Goal: Information Seeking & Learning: Learn about a topic

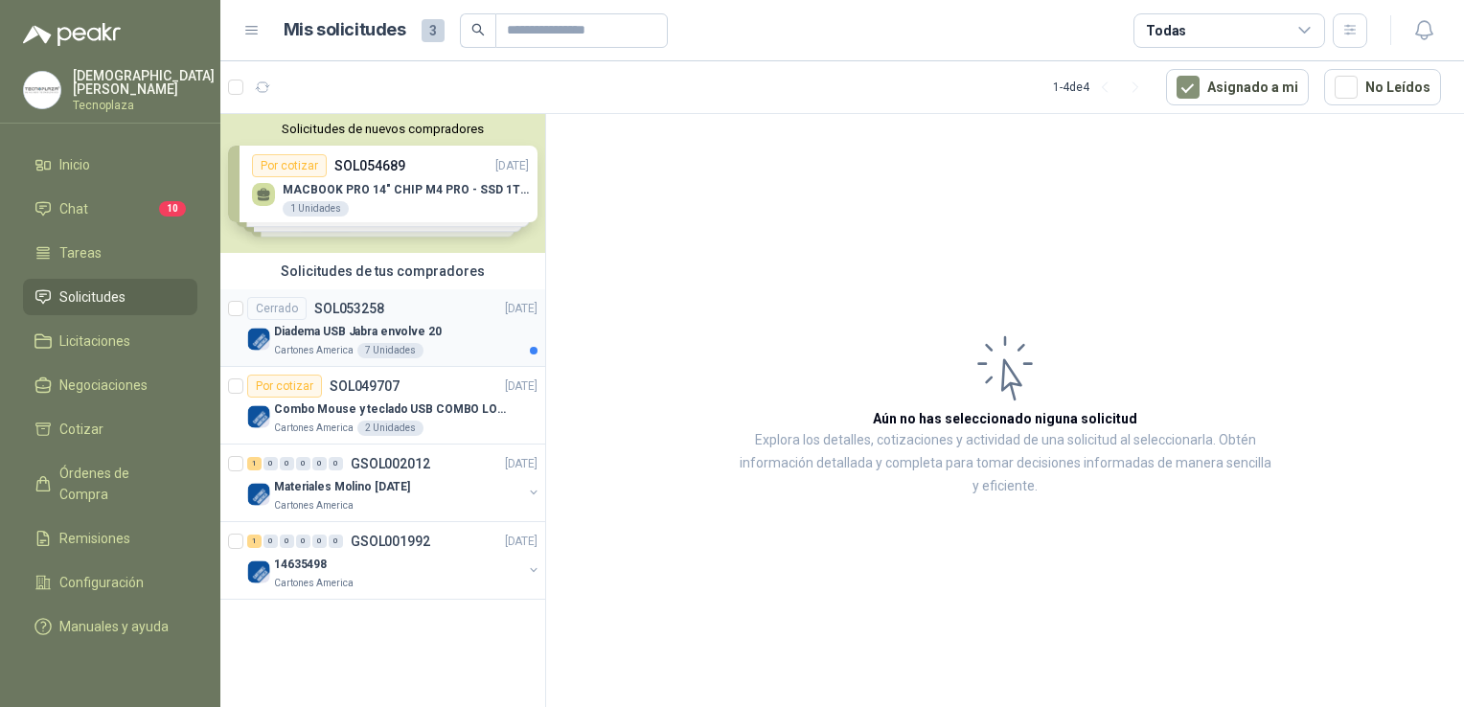
click at [475, 324] on div "Diadema USB Jabra envolve 20" at bounding box center [406, 331] width 264 height 23
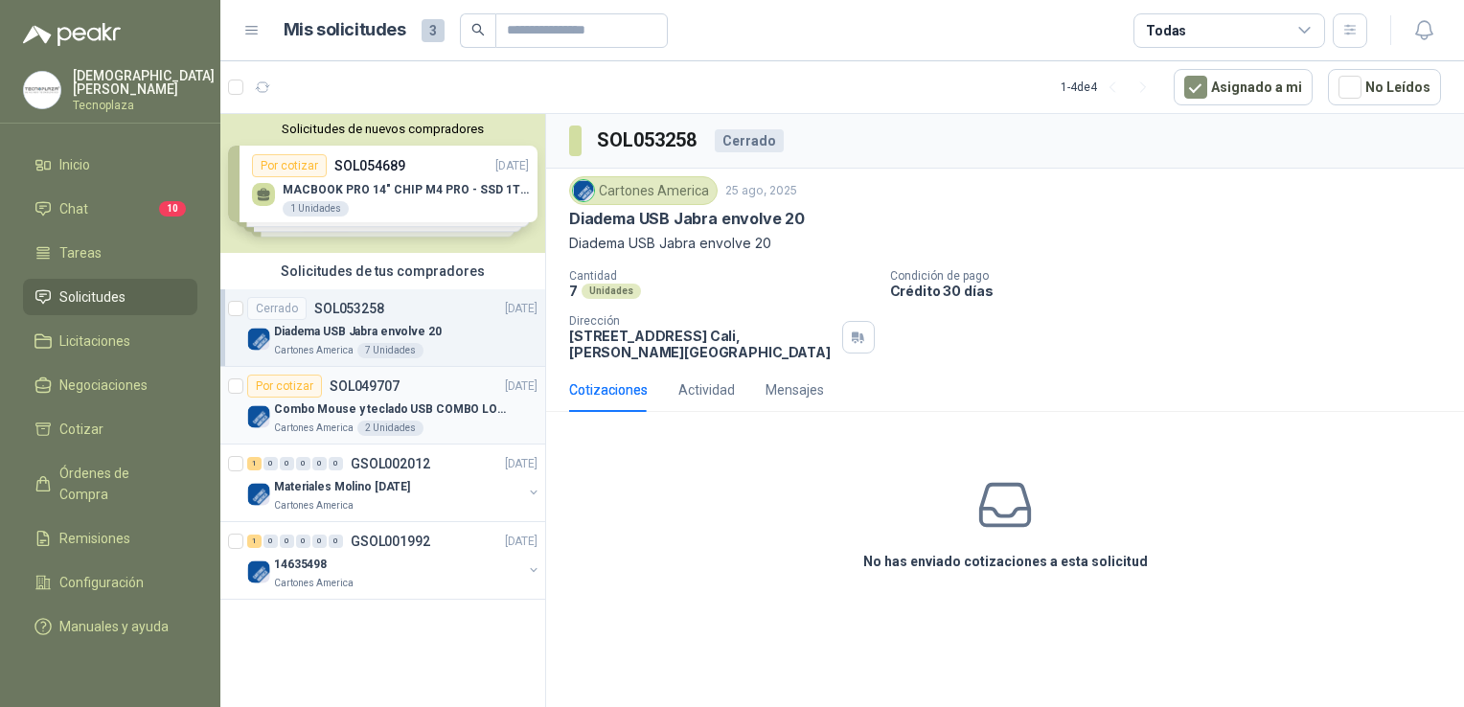
click at [375, 398] on div "Combo Mouse y teclado USB COMBO LOGITECH MK120 TECLADO Y MOUSE ALAMBRICO PLUG-A…" at bounding box center [406, 409] width 264 height 23
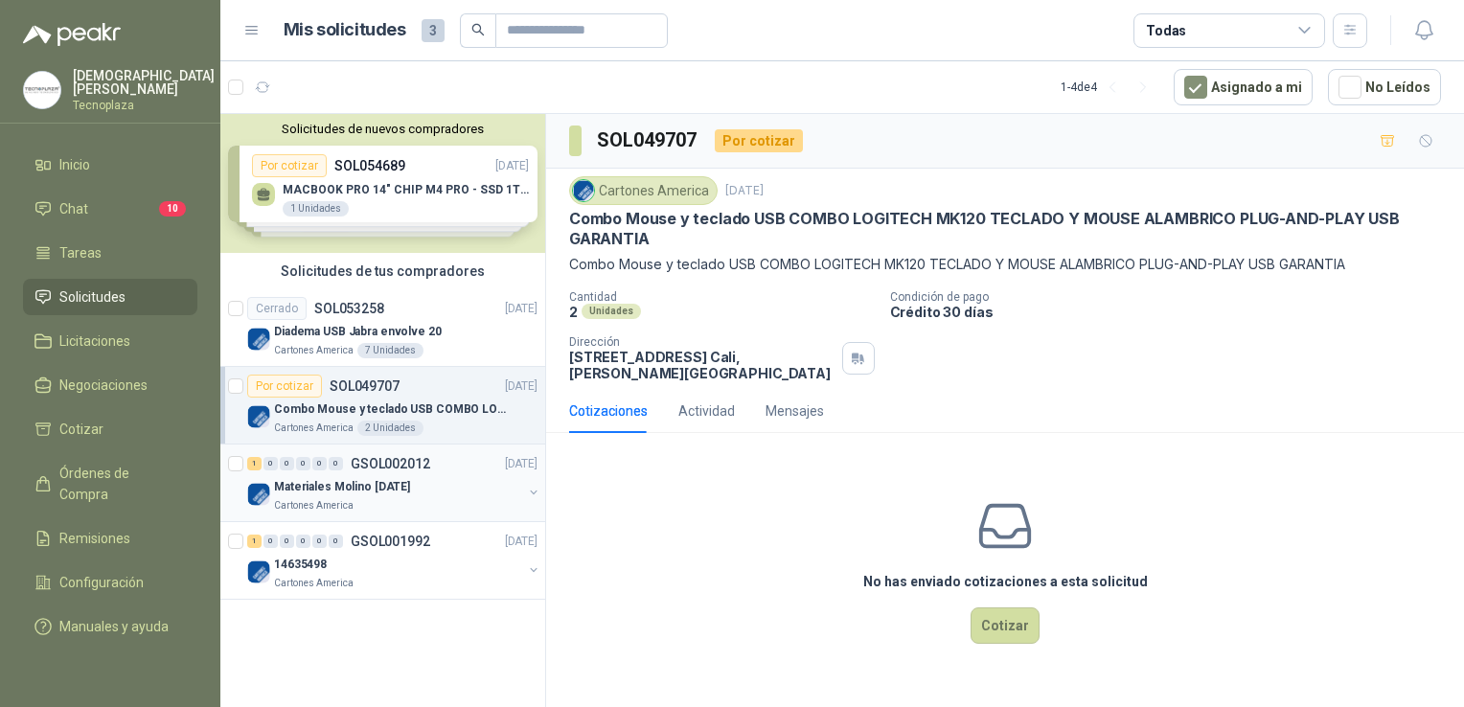
click at [483, 482] on div "Materiales Molino [DATE]" at bounding box center [398, 486] width 248 height 23
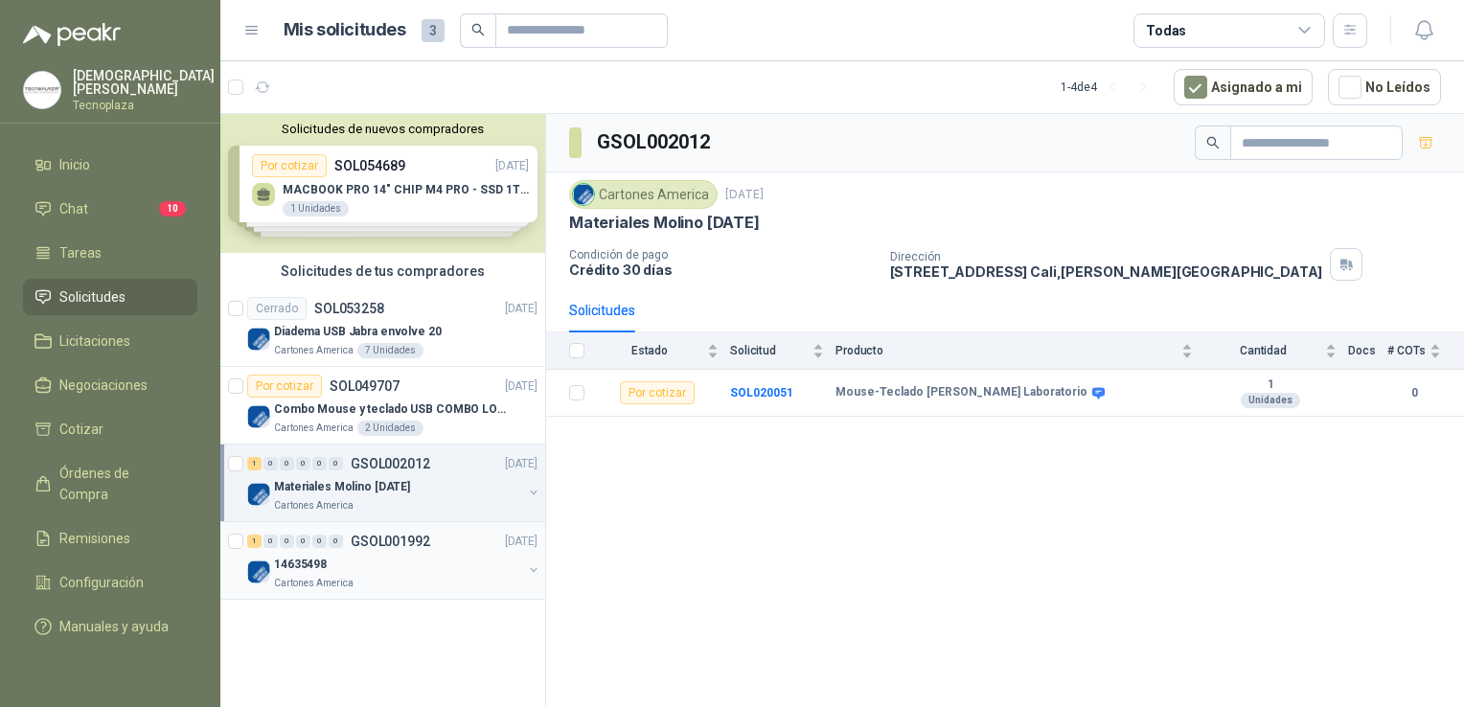
click at [472, 558] on div "14635498" at bounding box center [398, 564] width 248 height 23
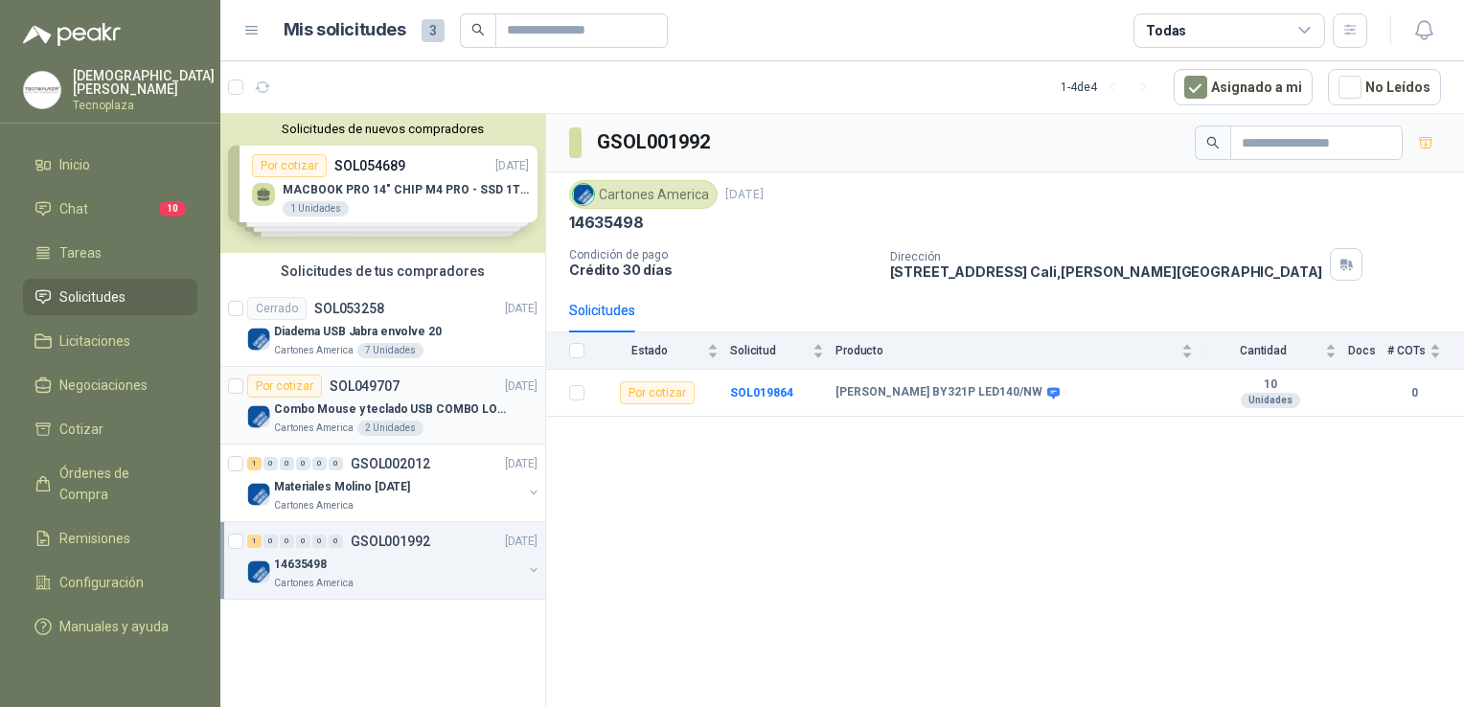
click at [445, 401] on p "Combo Mouse y teclado USB COMBO LOGITECH MK120 TECLADO Y MOUSE ALAMBRICO PLUG-A…" at bounding box center [393, 410] width 239 height 18
